Goal: Task Accomplishment & Management: Complete application form

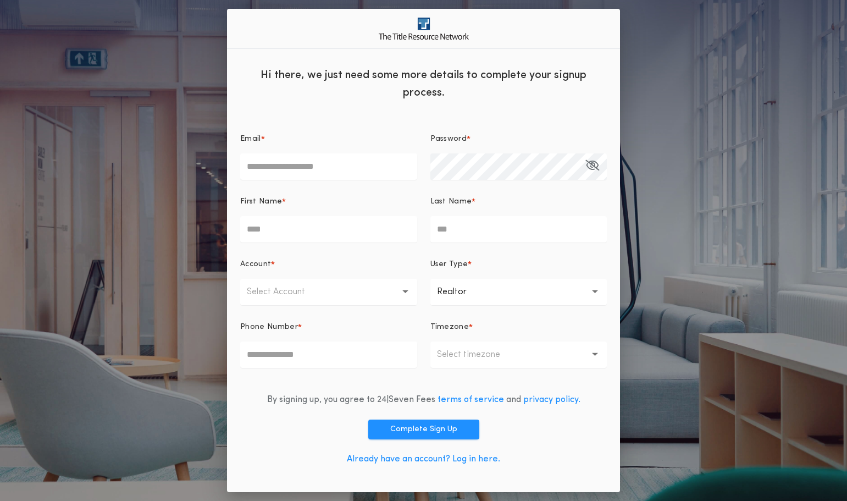
click at [307, 168] on input "Email *" at bounding box center [328, 166] width 177 height 26
type input "**********"
click at [299, 220] on input "First Name *" at bounding box center [328, 229] width 177 height 26
click at [302, 232] on input "First Name *" at bounding box center [328, 229] width 177 height 26
type input "****"
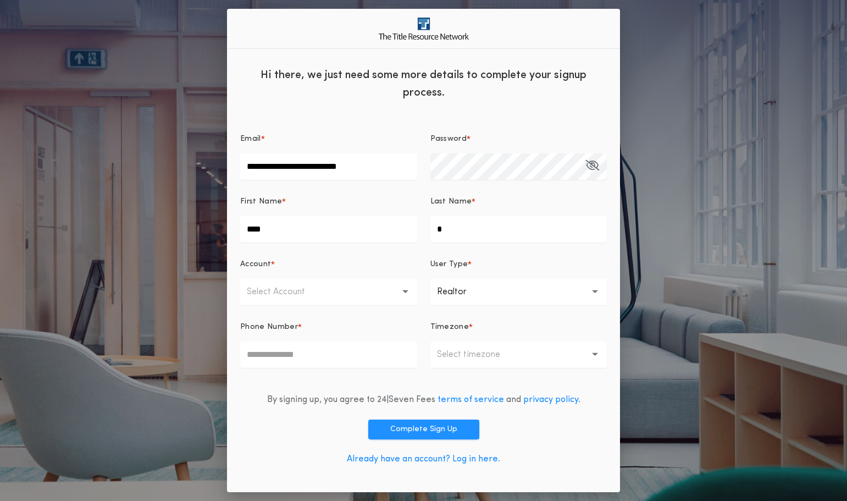
type input "*"
type input "********"
click at [402, 288] on button "Select Account" at bounding box center [328, 292] width 177 height 26
click at [313, 319] on p "First Dakota Title - [US_STATE] Offices" at bounding box center [328, 320] width 177 height 26
click at [499, 294] on button "**********" at bounding box center [523, 292] width 166 height 26
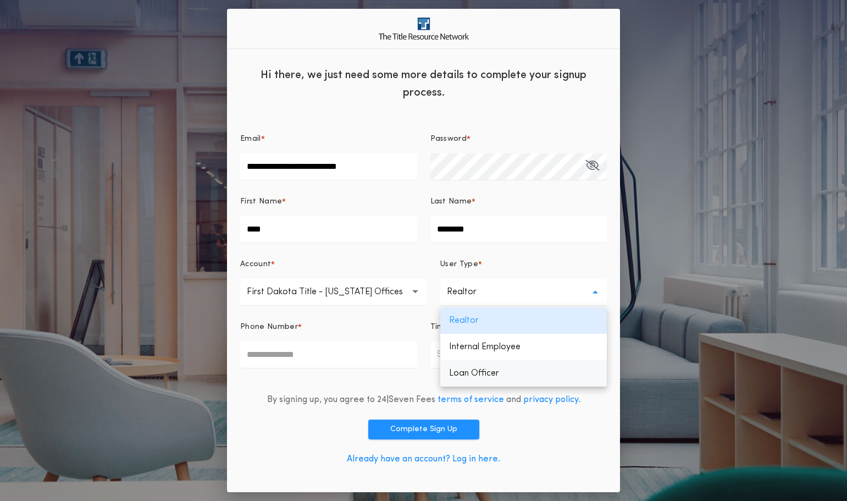
click at [473, 370] on p "Loan Officer" at bounding box center [523, 373] width 166 height 26
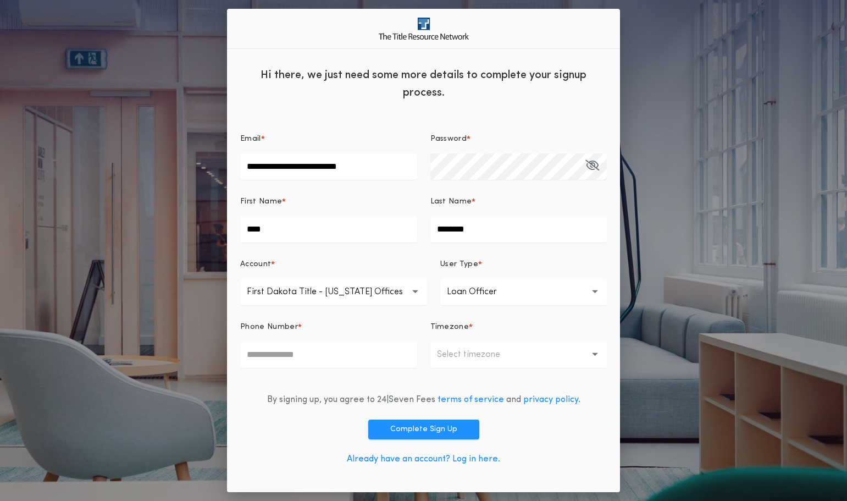
click at [358, 357] on input "Phone Number *" at bounding box center [328, 354] width 177 height 26
type input "**********"
click at [446, 355] on p "Select timezone" at bounding box center [477, 354] width 81 height 13
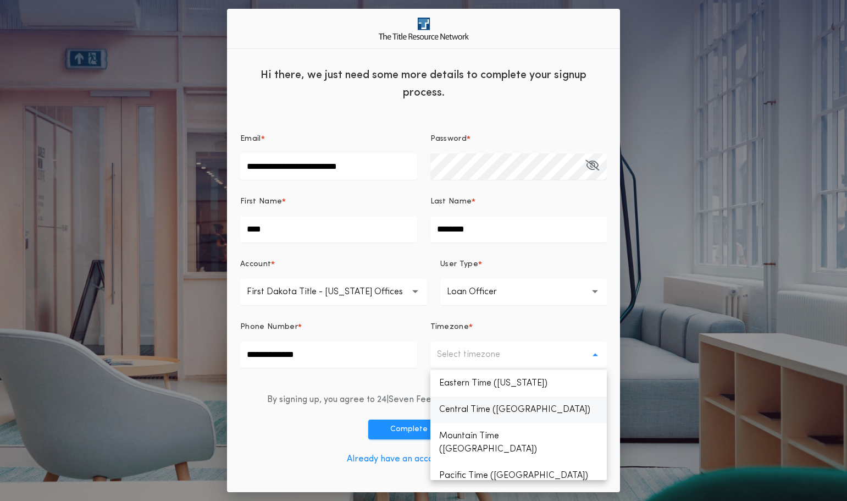
click at [446, 407] on p "Central Time ([GEOGRAPHIC_DATA])" at bounding box center [518, 409] width 177 height 26
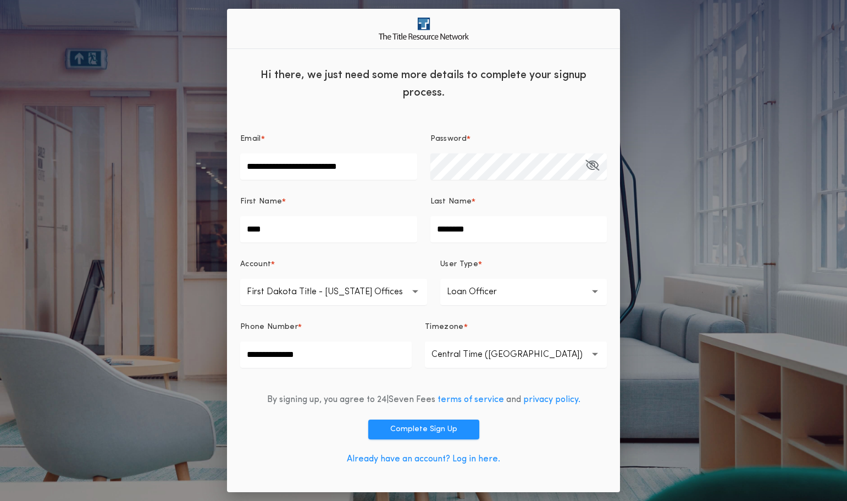
click at [588, 165] on icon "button" at bounding box center [592, 165] width 14 height 1
click at [441, 426] on button "Complete Sign Up" at bounding box center [423, 429] width 111 height 20
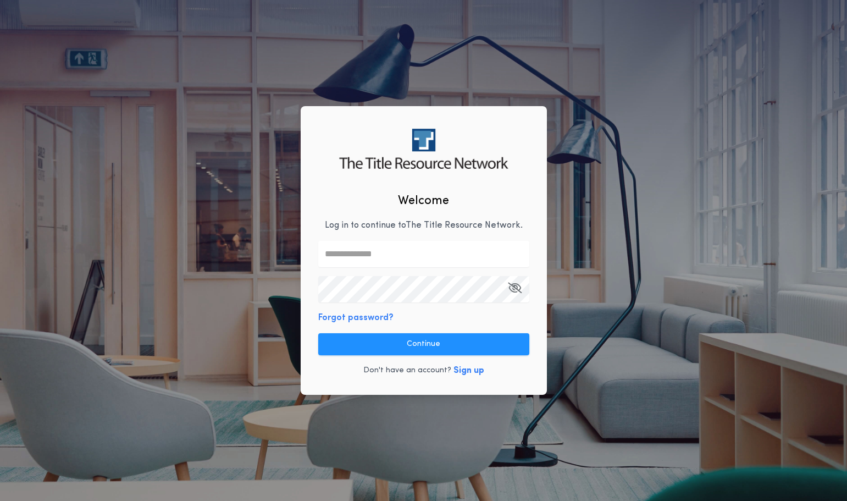
click at [334, 252] on input "text" at bounding box center [423, 254] width 211 height 26
type input "**********"
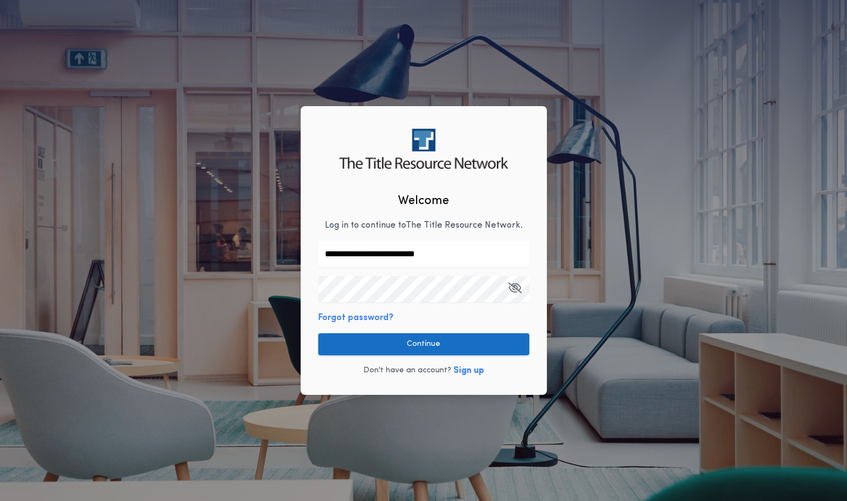
click at [414, 340] on button "Continue" at bounding box center [423, 344] width 211 height 22
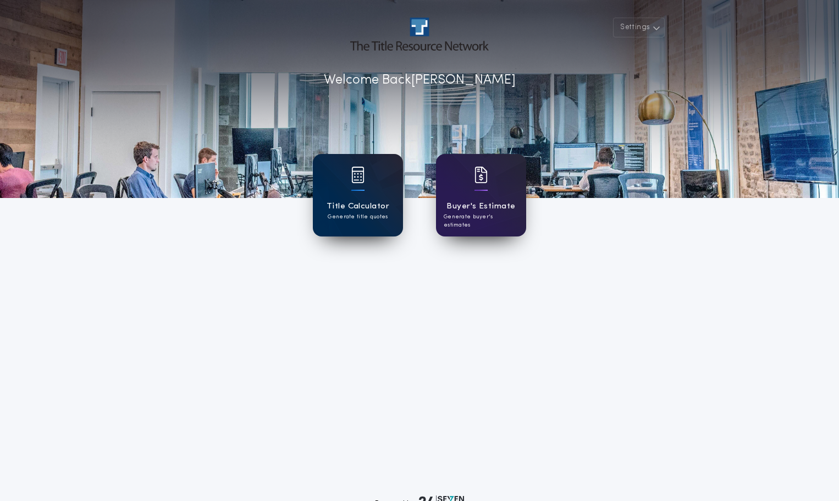
click at [361, 189] on div at bounding box center [357, 181] width 13 height 31
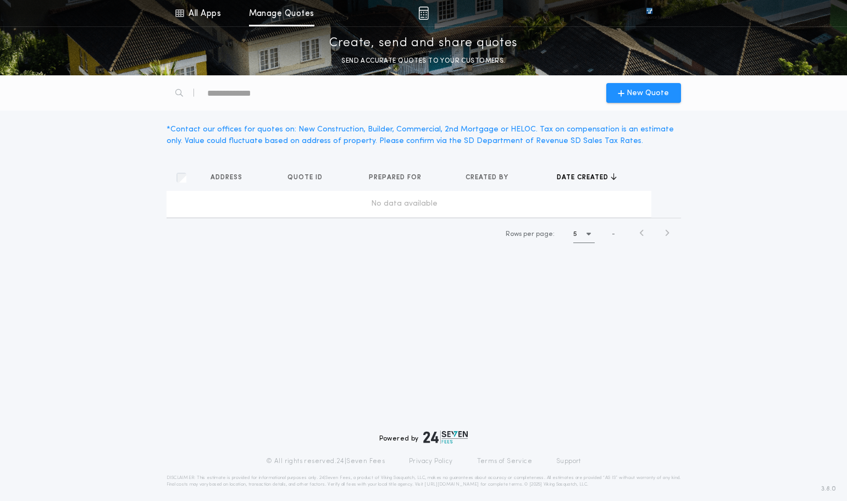
click at [241, 196] on td "No data available" at bounding box center [408, 204] width 485 height 26
click at [308, 177] on span "Quote ID" at bounding box center [305, 177] width 37 height 9
click at [654, 87] on span "New Quote" at bounding box center [647, 93] width 42 height 12
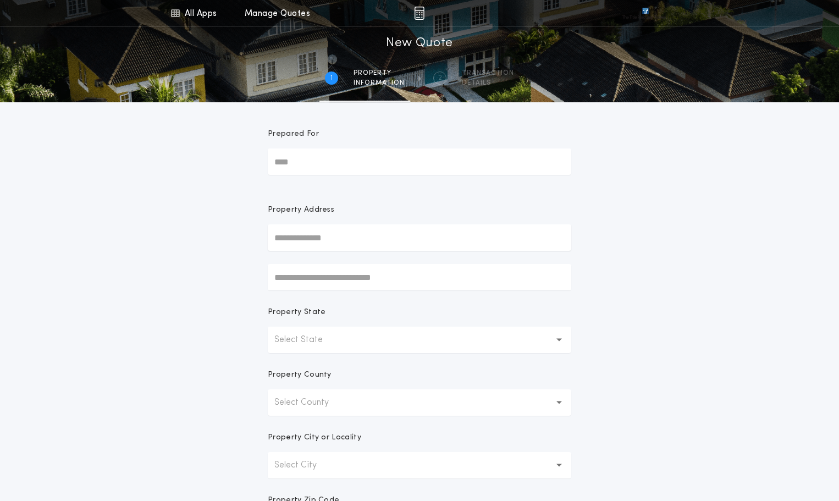
click at [342, 162] on input "Prepared For" at bounding box center [419, 161] width 303 height 26
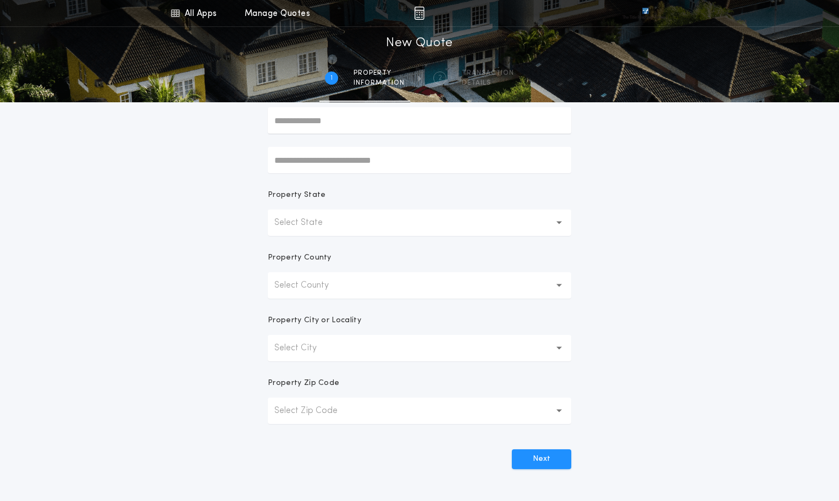
scroll to position [55, 0]
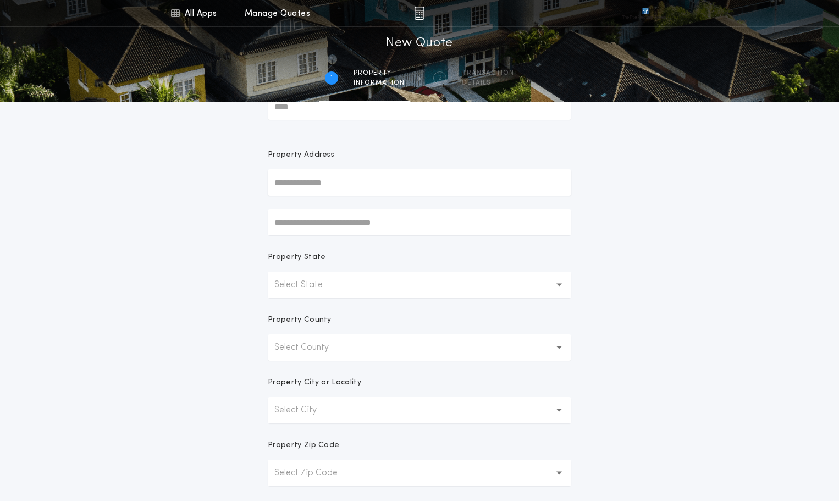
click at [321, 288] on p "Select State" at bounding box center [307, 284] width 66 height 13
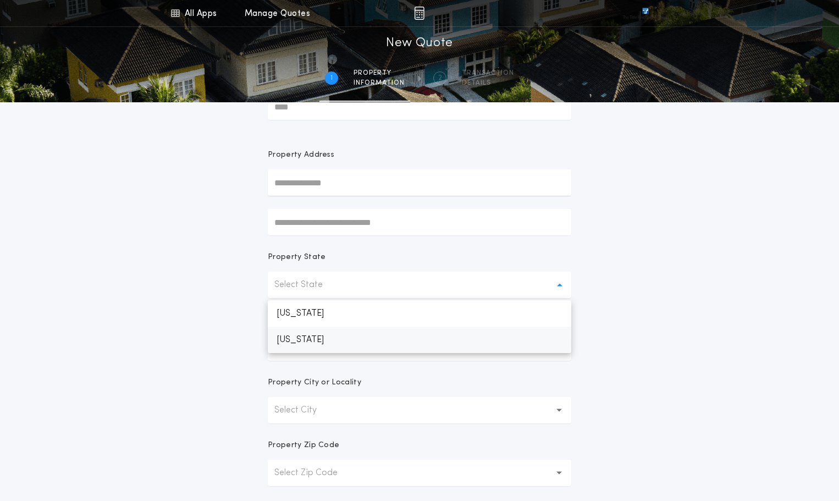
click at [320, 338] on p "[US_STATE]" at bounding box center [419, 339] width 303 height 26
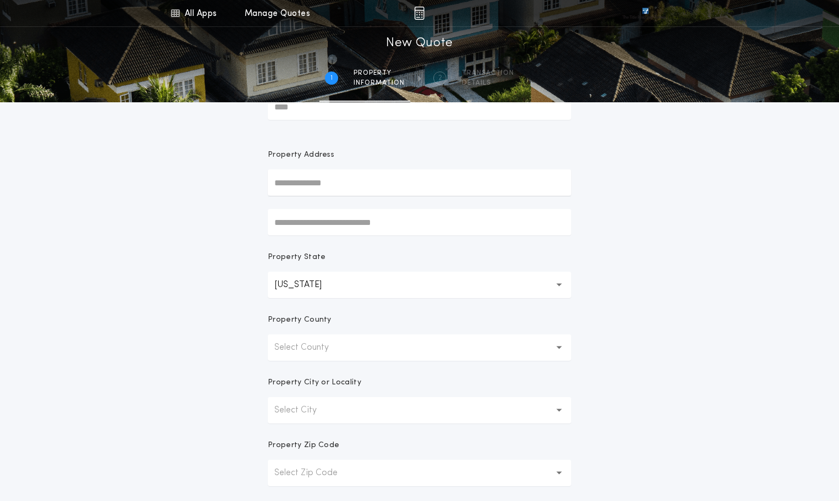
click at [319, 348] on p "Select County" at bounding box center [310, 347] width 72 height 13
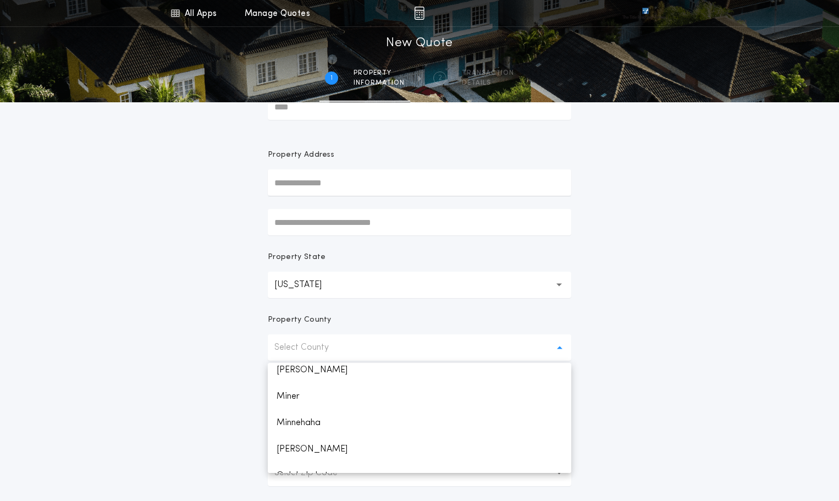
scroll to position [1209, 0]
click at [320, 438] on p "Minnehaha" at bounding box center [419, 433] width 303 height 26
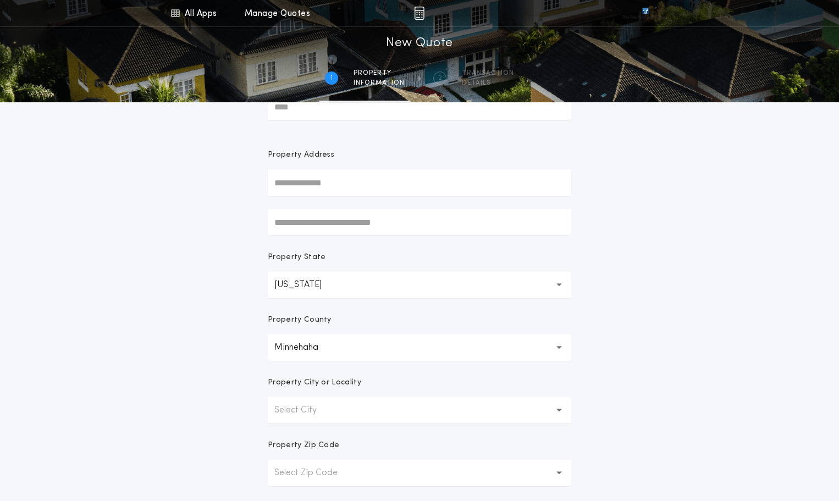
click at [319, 411] on p "Select City" at bounding box center [304, 409] width 60 height 13
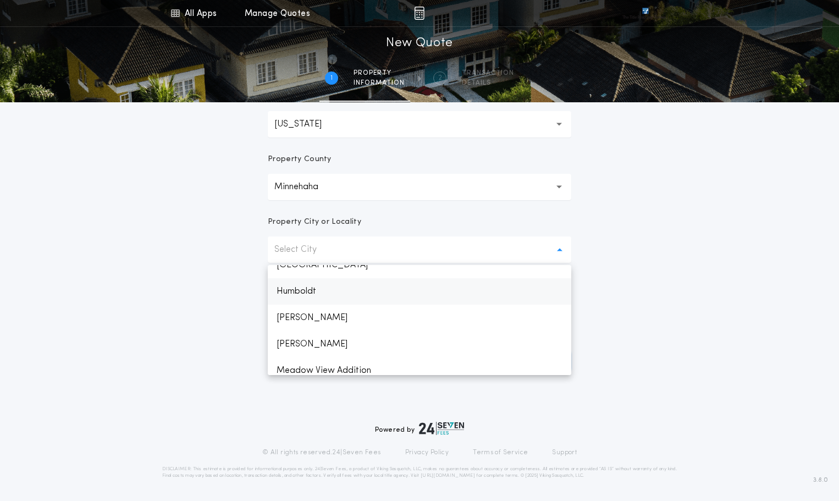
scroll to position [275, 0]
click at [305, 318] on p "[GEOGRAPHIC_DATA]" at bounding box center [419, 320] width 303 height 26
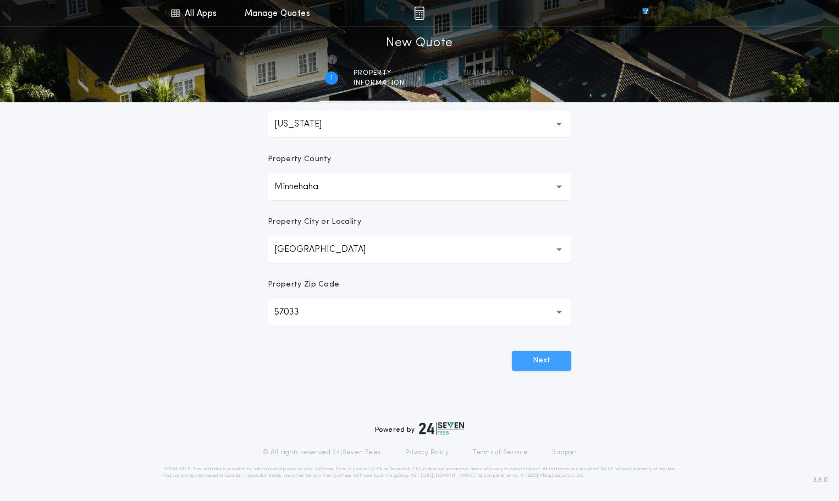
click at [554, 359] on button "Next" at bounding box center [541, 361] width 59 height 20
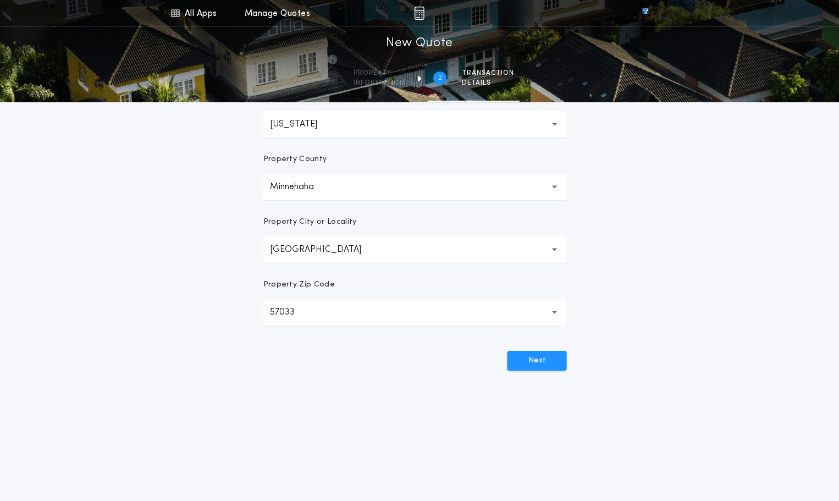
scroll to position [0, 0]
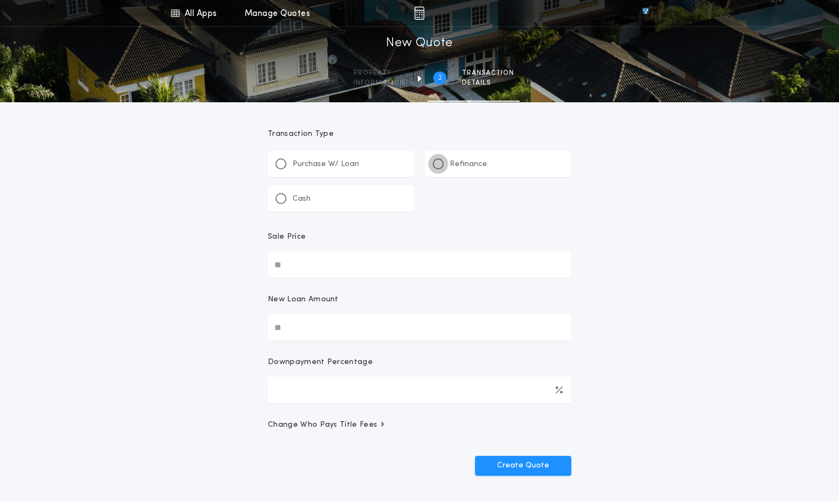
click at [438, 163] on div at bounding box center [437, 163] width 5 height 5
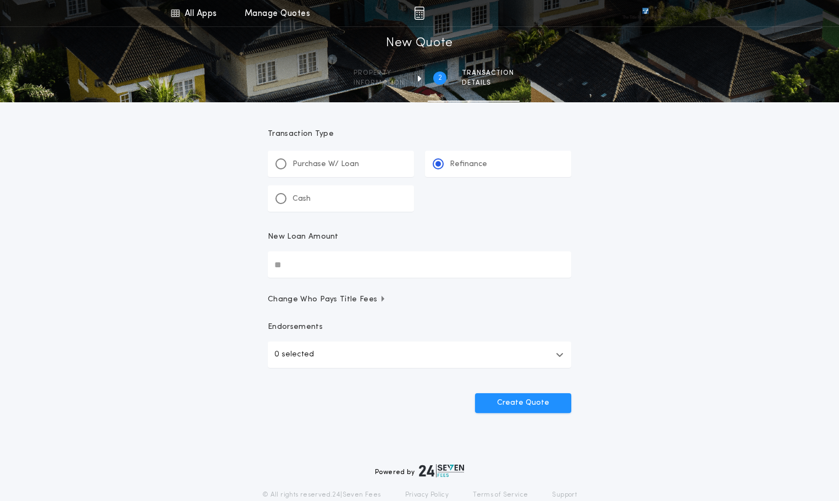
click at [375, 265] on input "New Loan Amount" at bounding box center [419, 264] width 303 height 26
type input "********"
click at [515, 405] on button "Create Quote" at bounding box center [523, 403] width 96 height 20
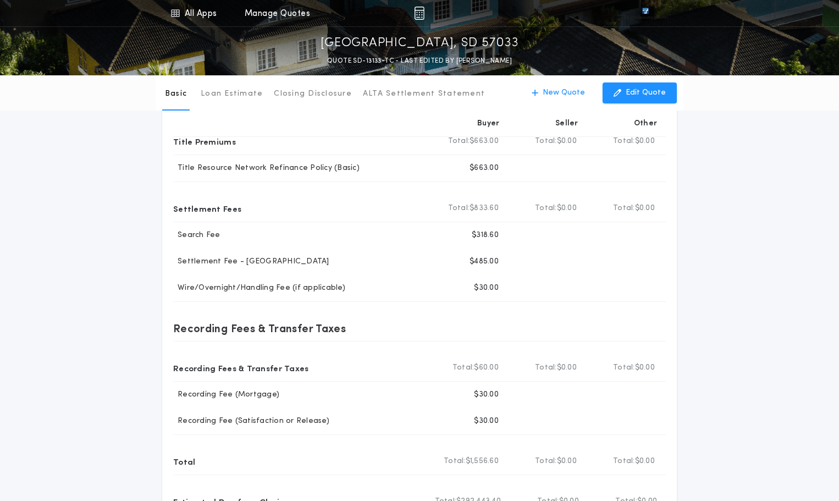
scroll to position [110, 0]
